Goal: Find specific page/section: Find specific page/section

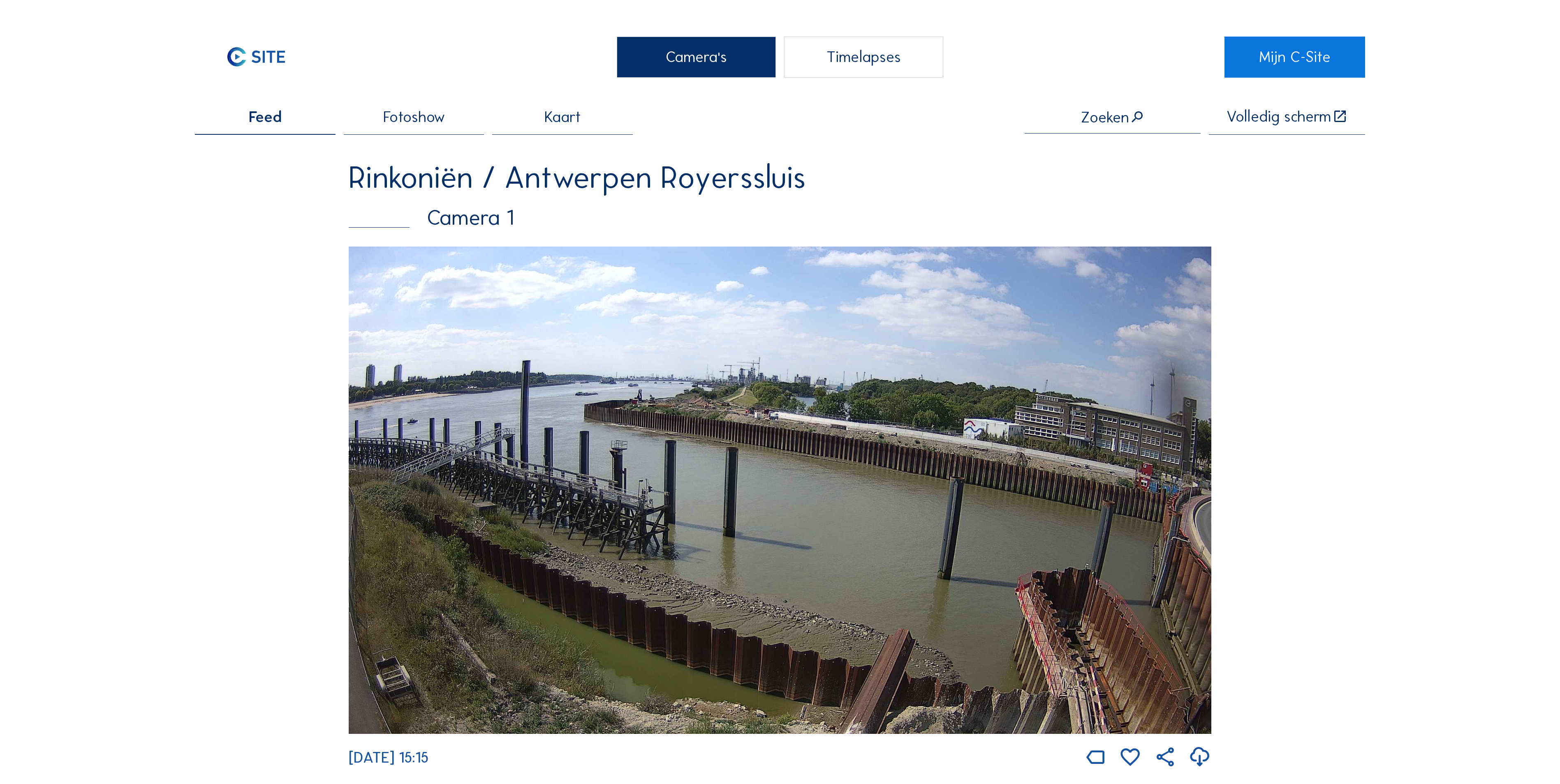
scroll to position [822, 0]
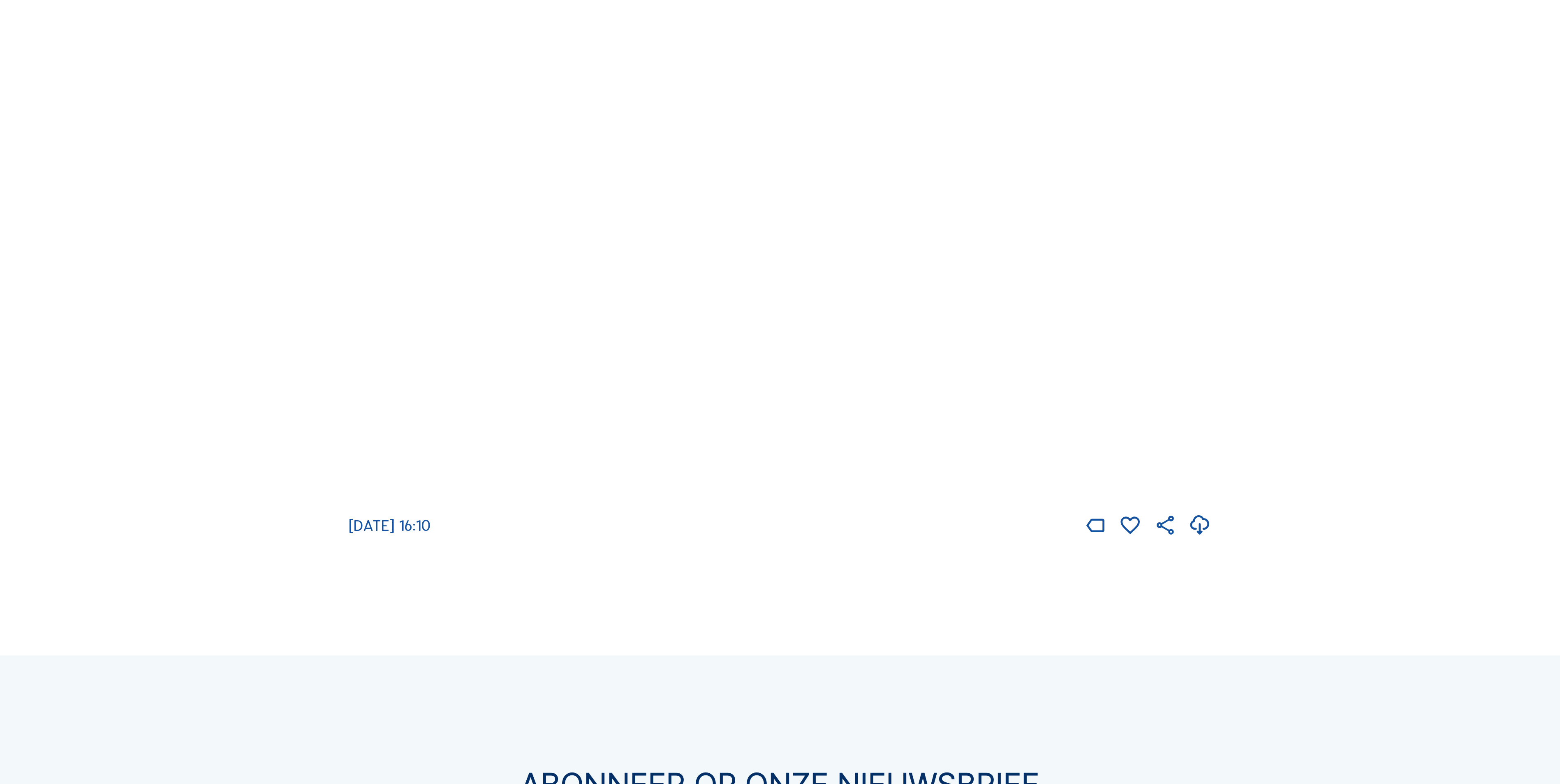
scroll to position [2712, 0]
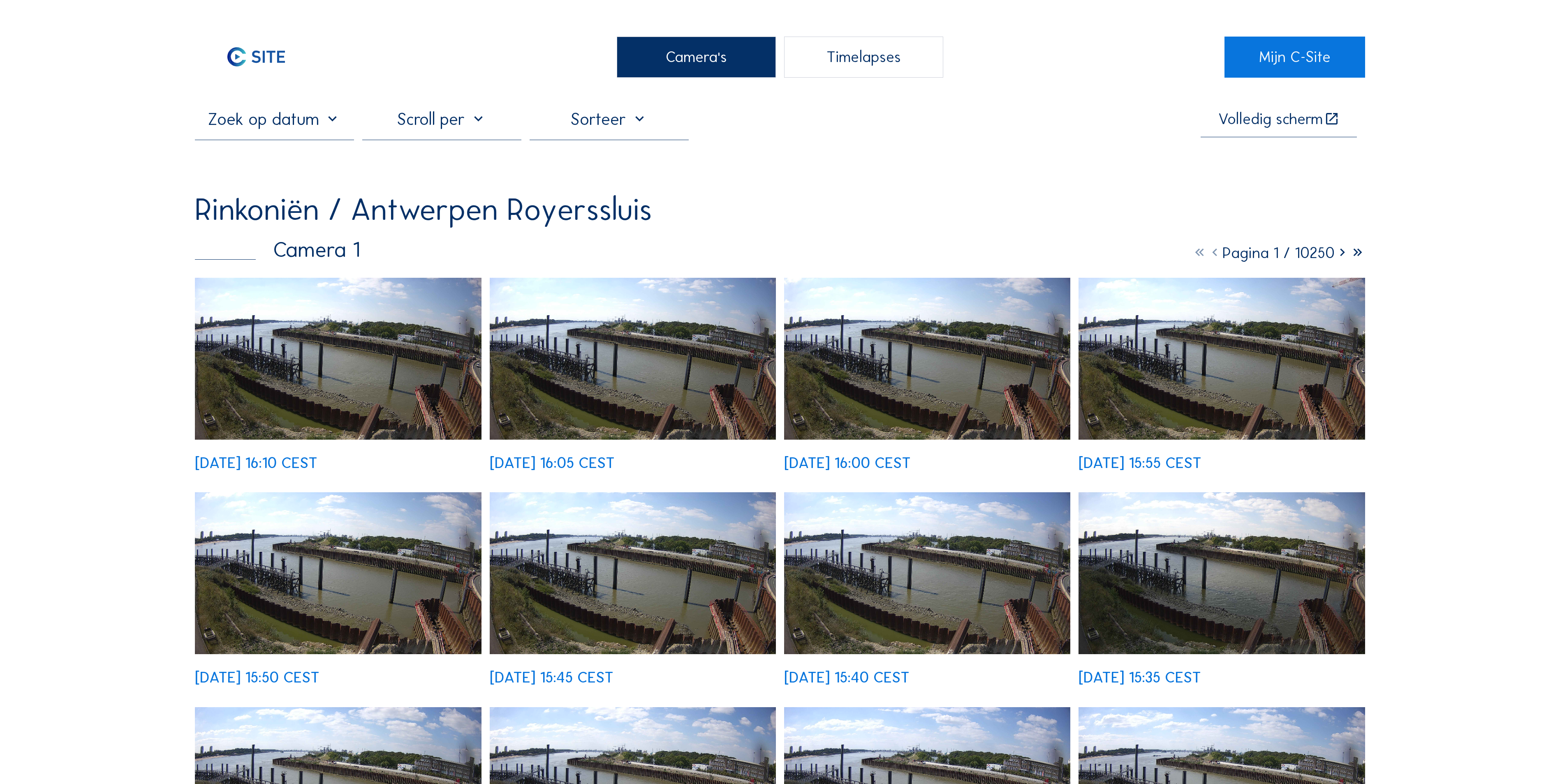
click at [658, 51] on div "Camera's" at bounding box center [696, 57] width 159 height 41
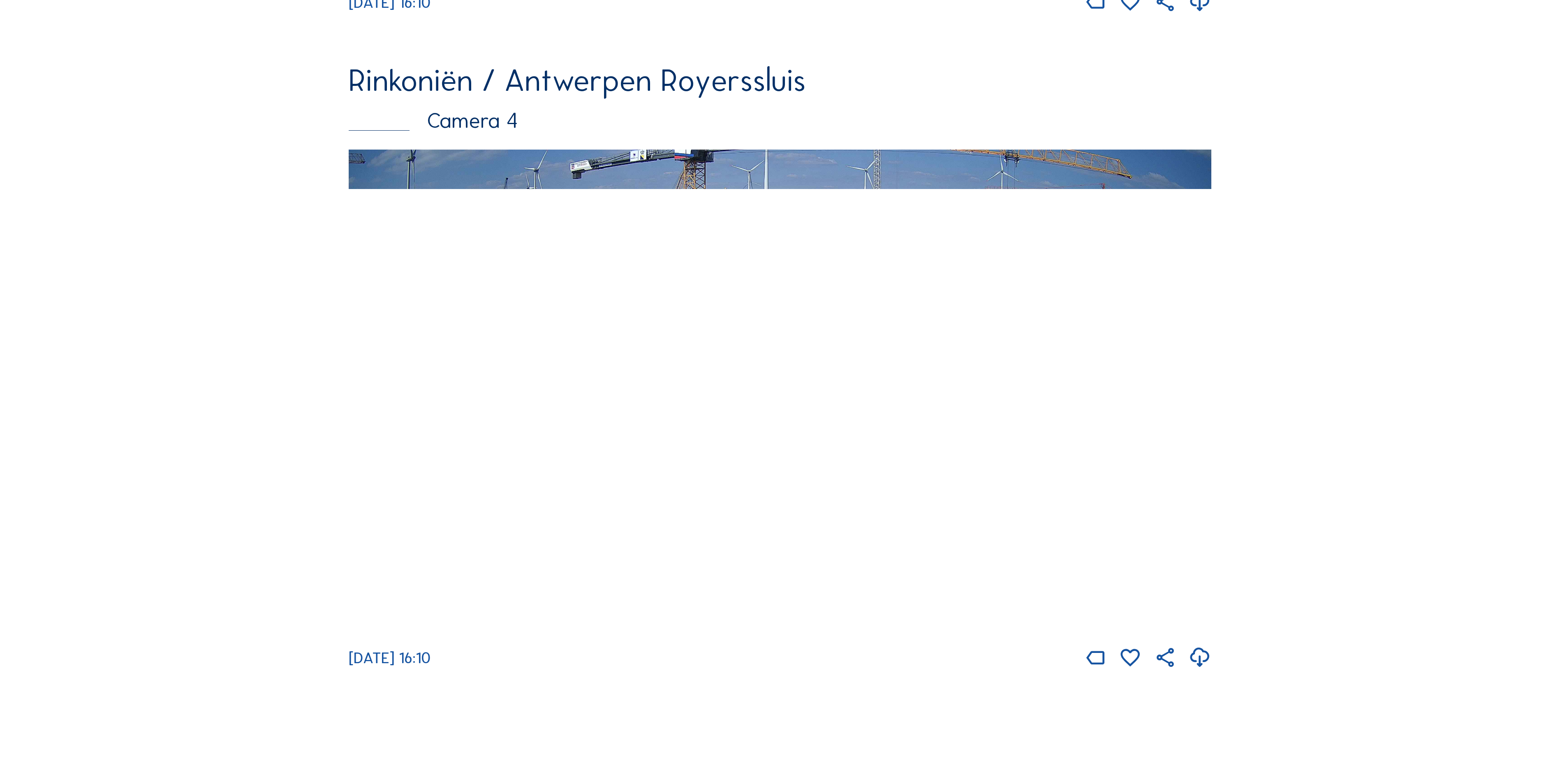
scroll to position [1972, 0]
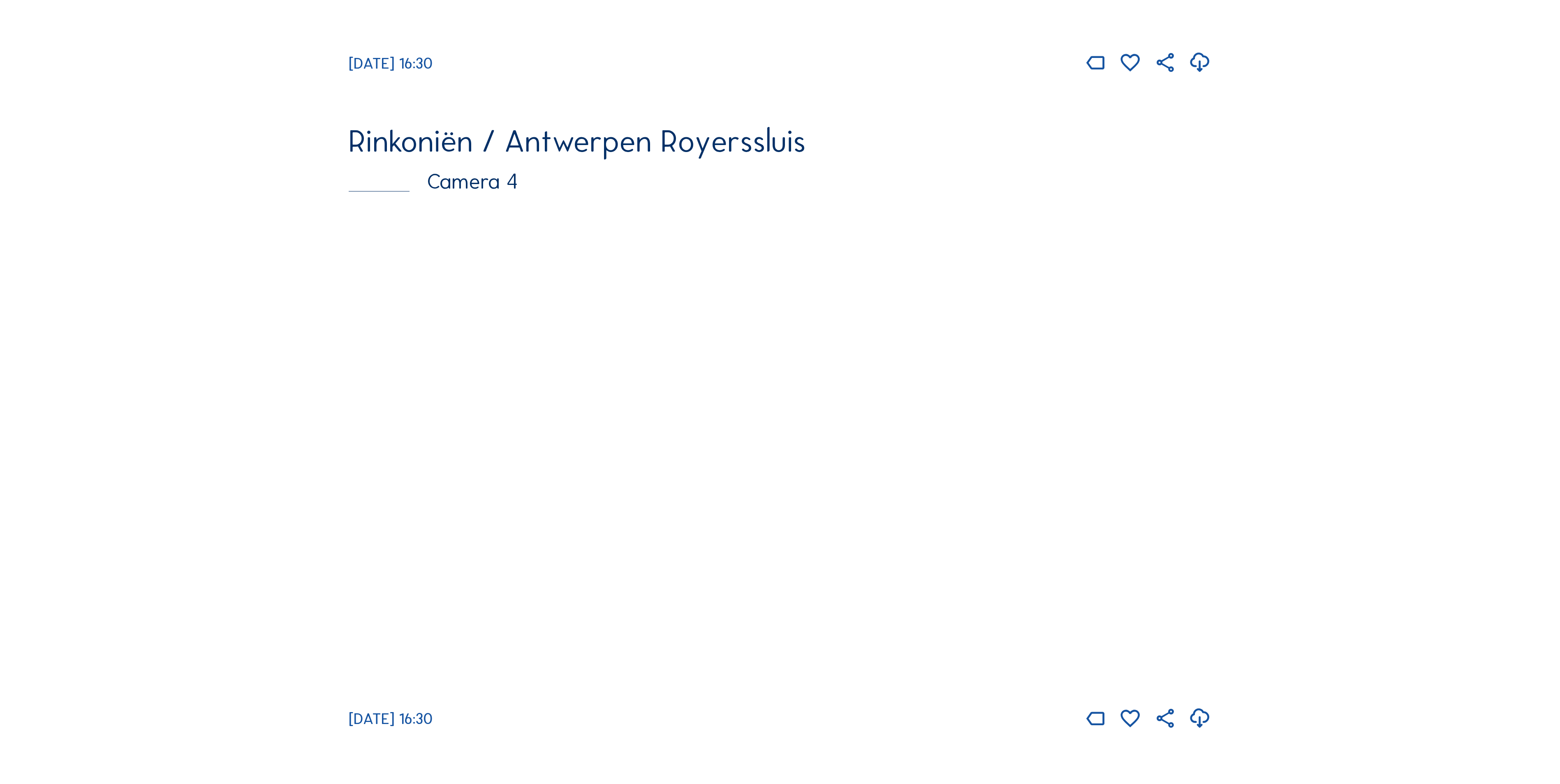
scroll to position [2055, 0]
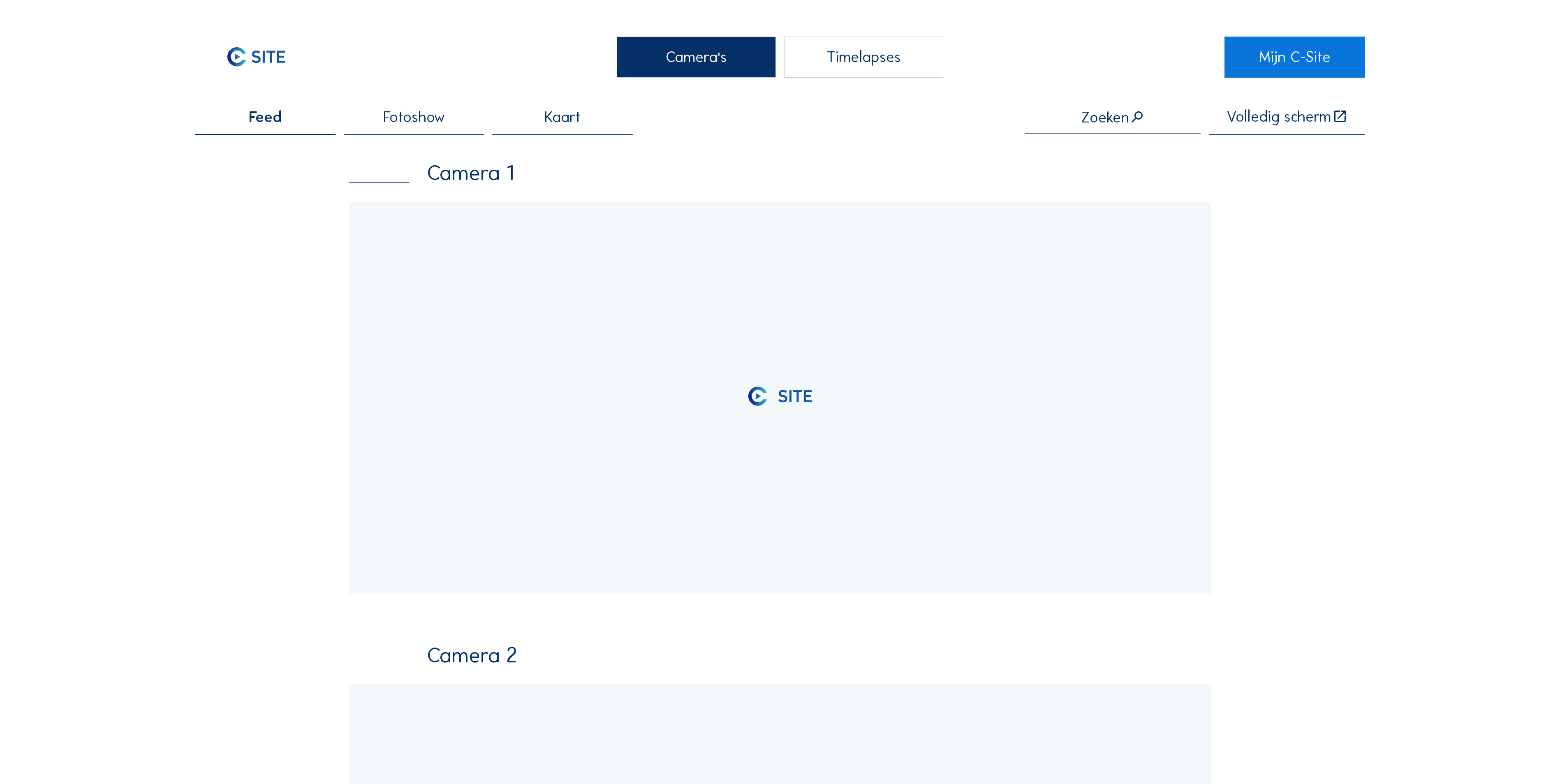
click at [652, 66] on div "Camera's" at bounding box center [696, 57] width 159 height 41
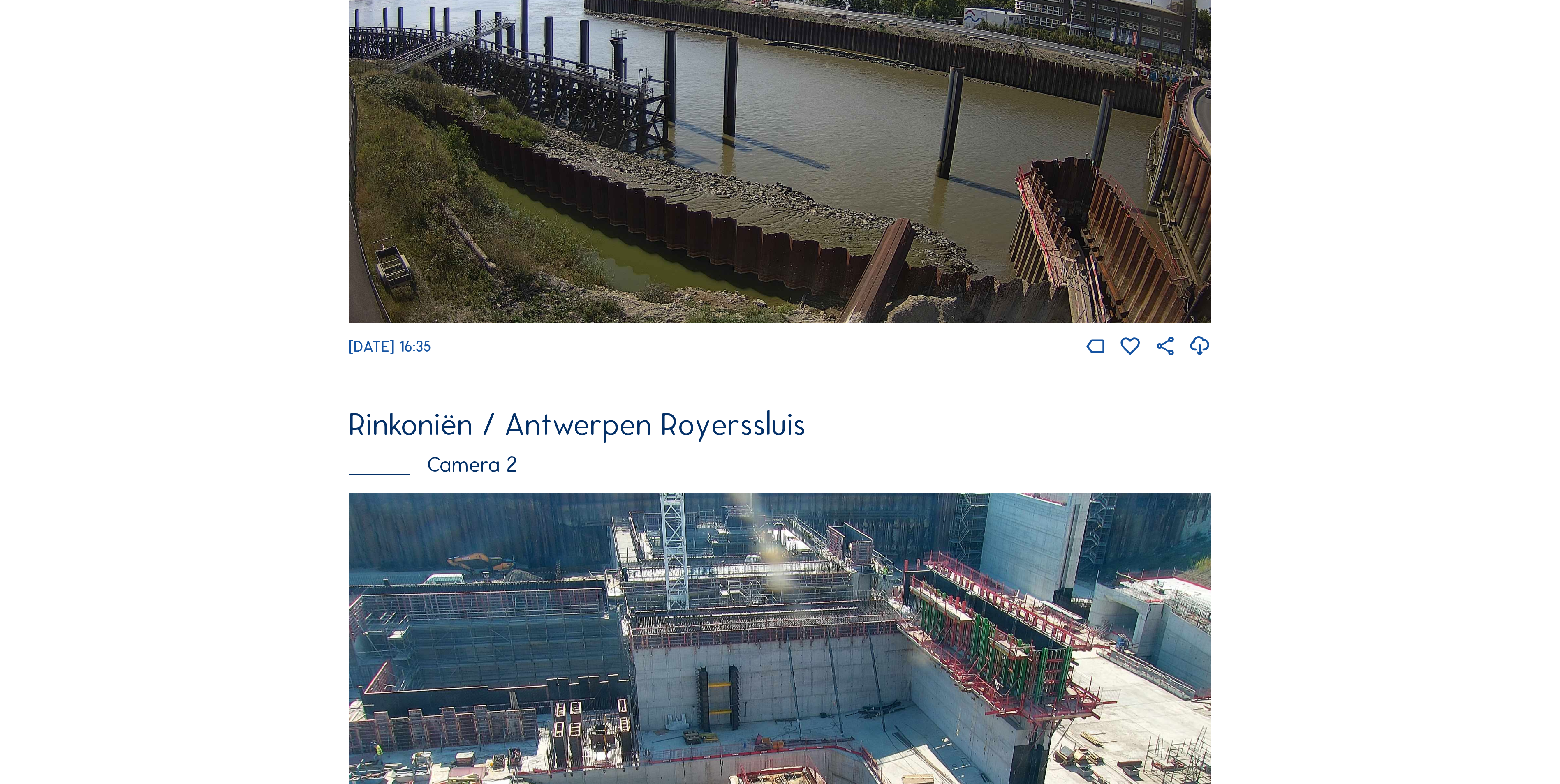
scroll to position [658, 0]
